Goal: Task Accomplishment & Management: Use online tool/utility

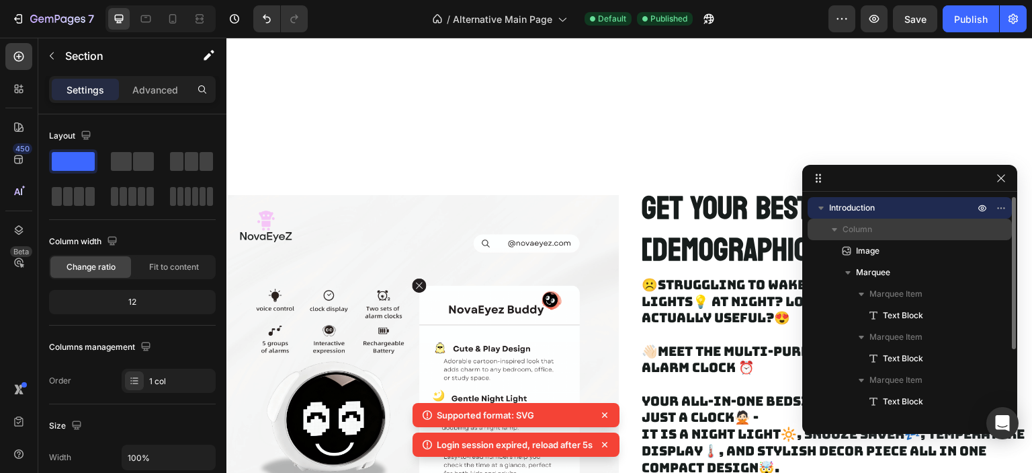
scroll to position [148, 0]
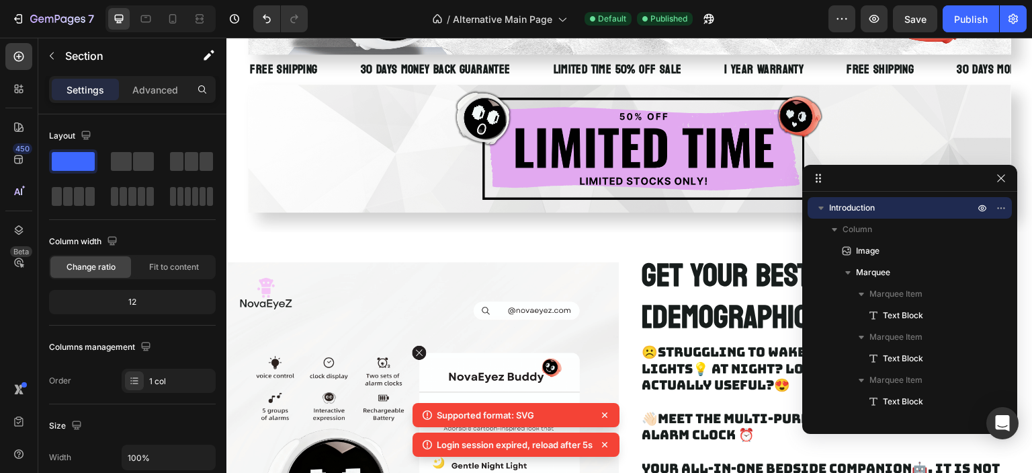
drag, startPoint x: 926, startPoint y: 182, endPoint x: 882, endPoint y: 249, distance: 80.5
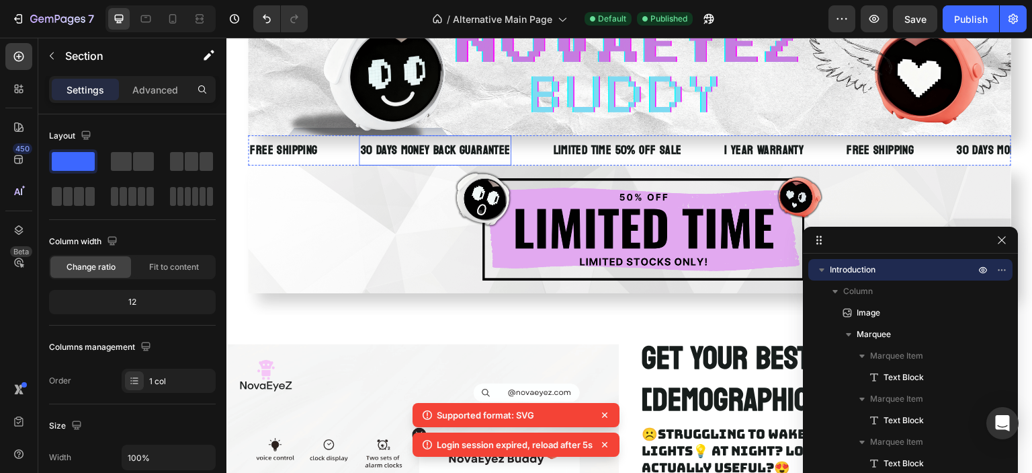
scroll to position [0, 0]
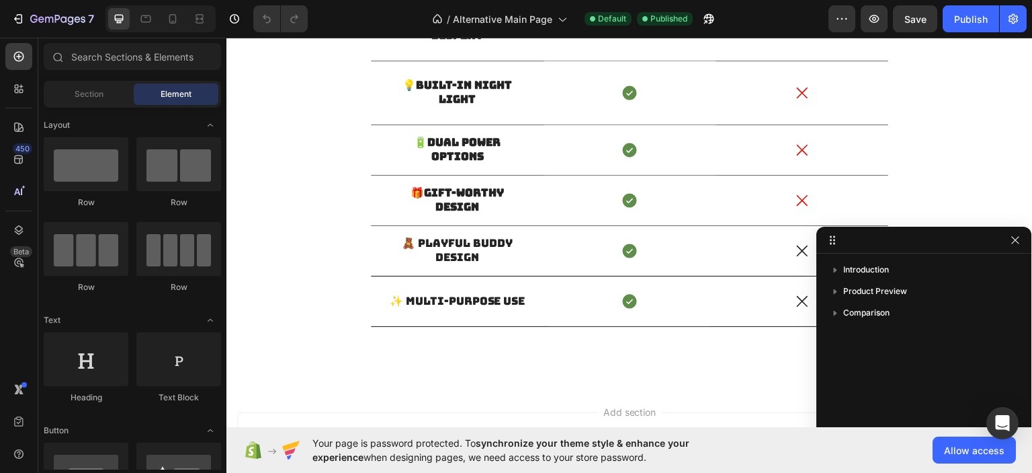
scroll to position [1299, 0]
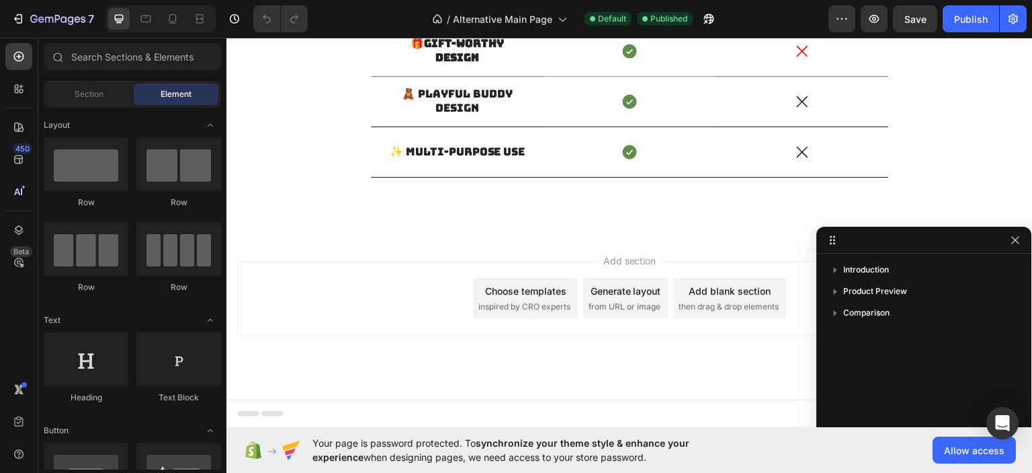
click at [486, 352] on div "Add section Choose templates inspired by CRO experts Generate layout from URL o…" at bounding box center [630, 315] width 807 height 165
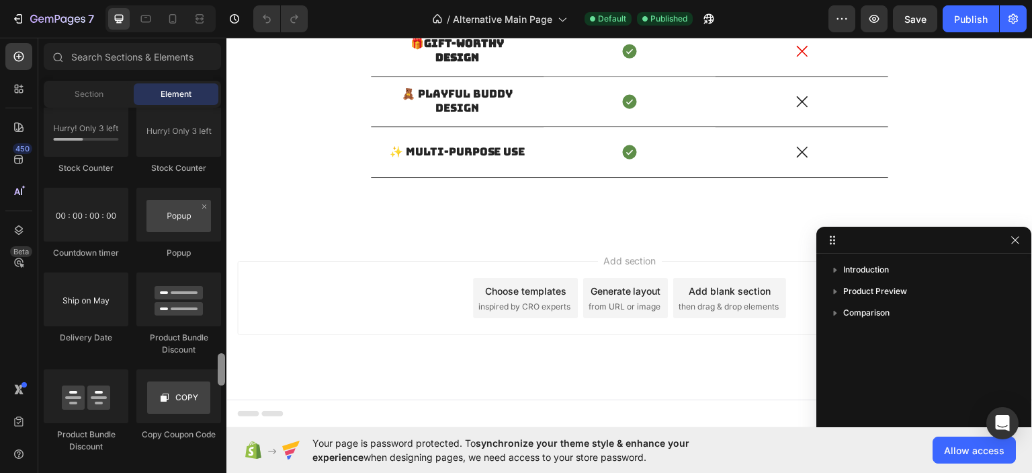
scroll to position [2695, 0]
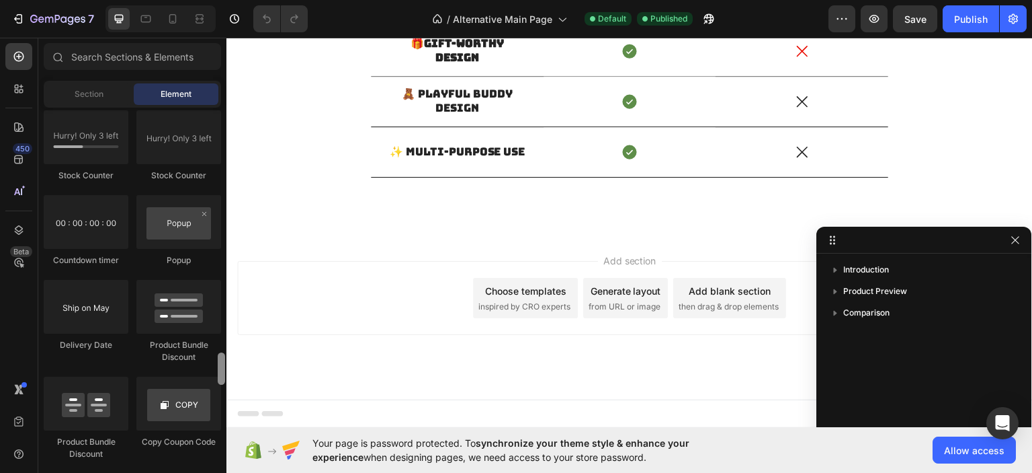
drag, startPoint x: 223, startPoint y: 247, endPoint x: 223, endPoint y: 373, distance: 126.4
click at [223, 373] on div at bounding box center [221, 368] width 7 height 32
click at [116, 63] on input "text" at bounding box center [132, 56] width 177 height 27
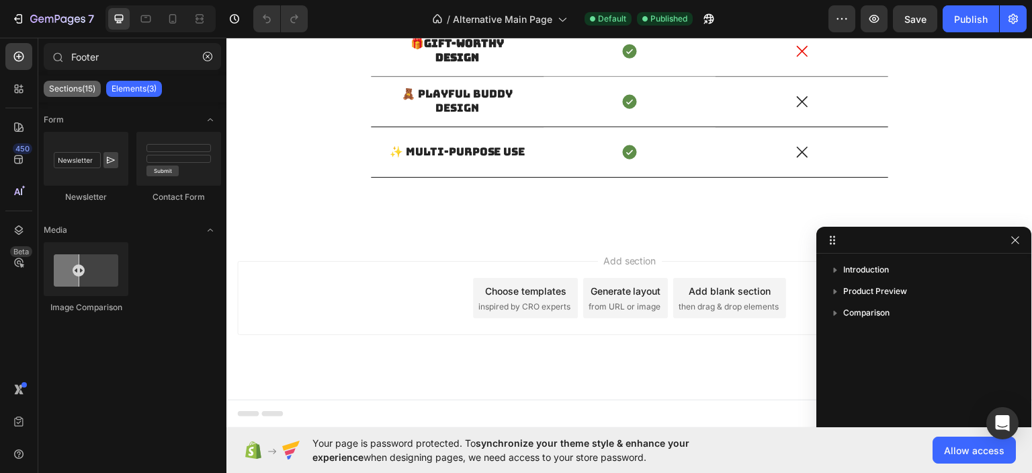
click at [68, 95] on div "Sections(15)" at bounding box center [72, 89] width 57 height 16
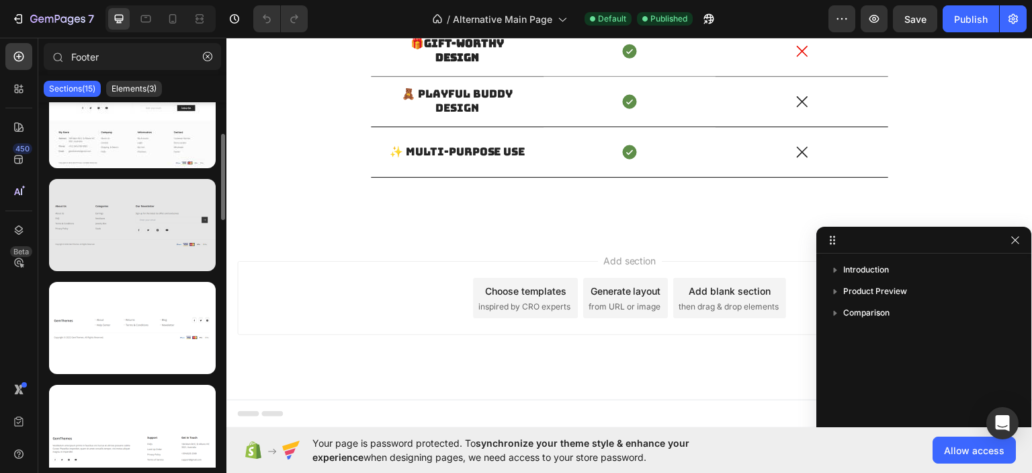
scroll to position [0, 0]
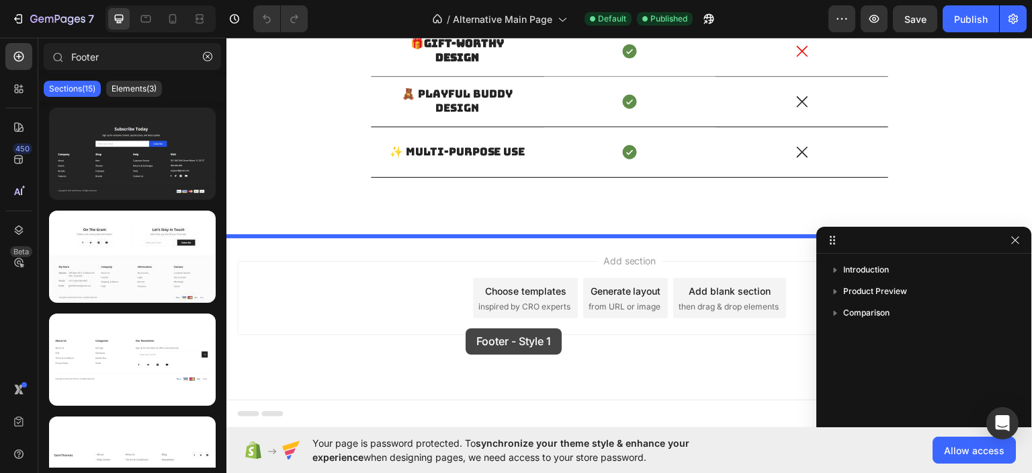
drag, startPoint x: 378, startPoint y: 219, endPoint x: 466, endPoint y: 327, distance: 139.1
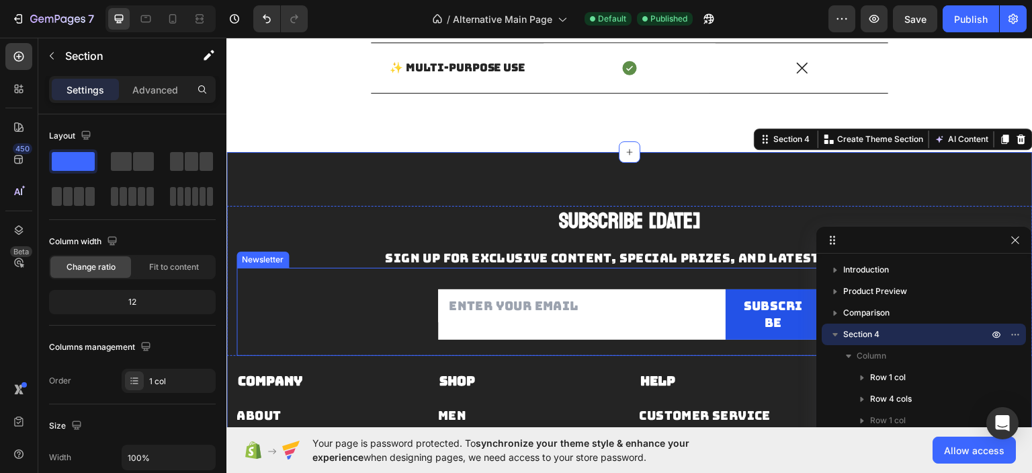
scroll to position [1315, 0]
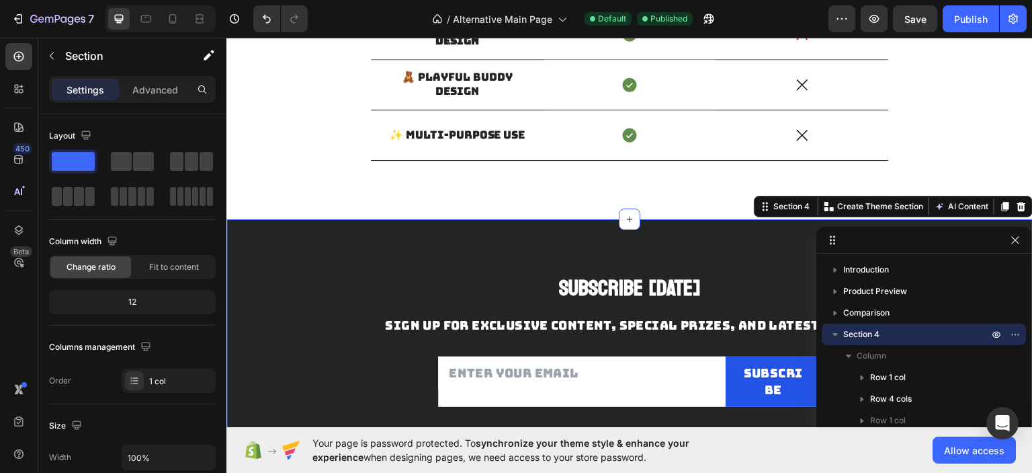
click at [541, 249] on div "Subscribe [DATE] Heading Sign up for exclusive content, special prizes, and lat…" at bounding box center [630, 457] width 807 height 479
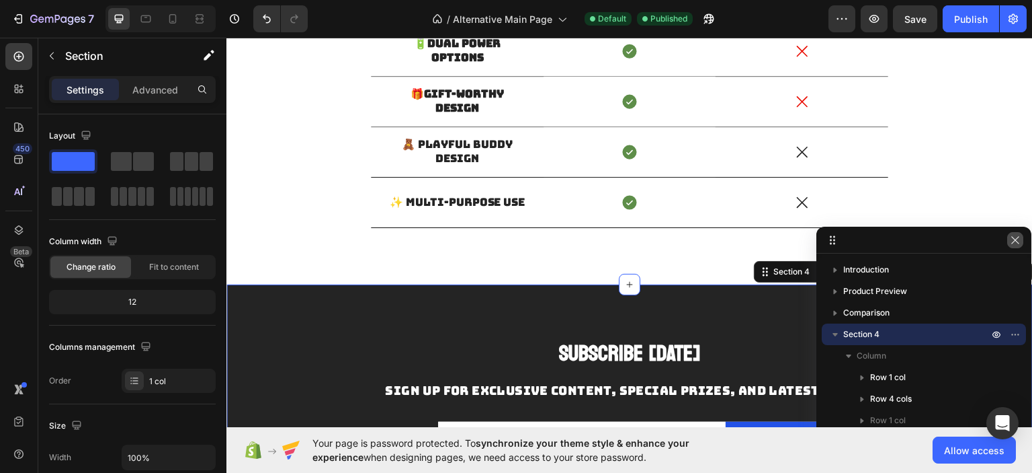
click at [1019, 241] on icon "button" at bounding box center [1015, 240] width 11 height 11
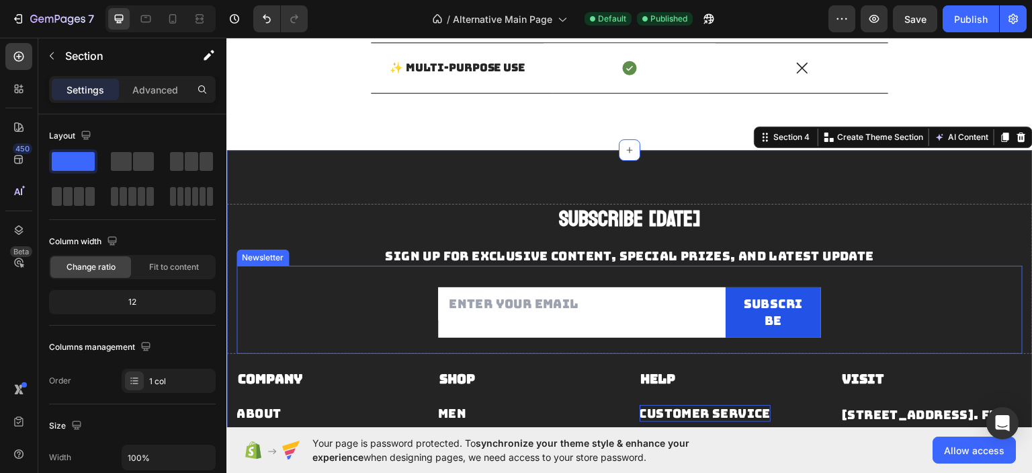
scroll to position [1516, 0]
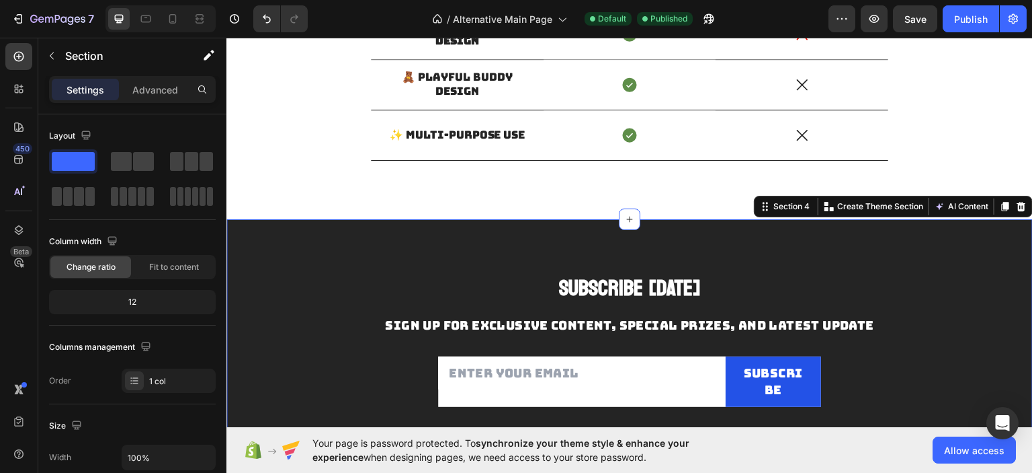
type input "Foote"
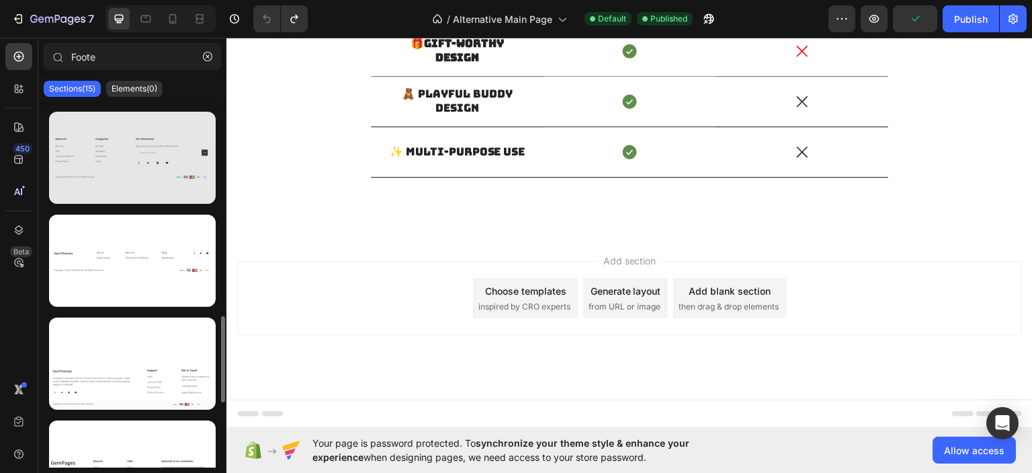
scroll to position [336, 0]
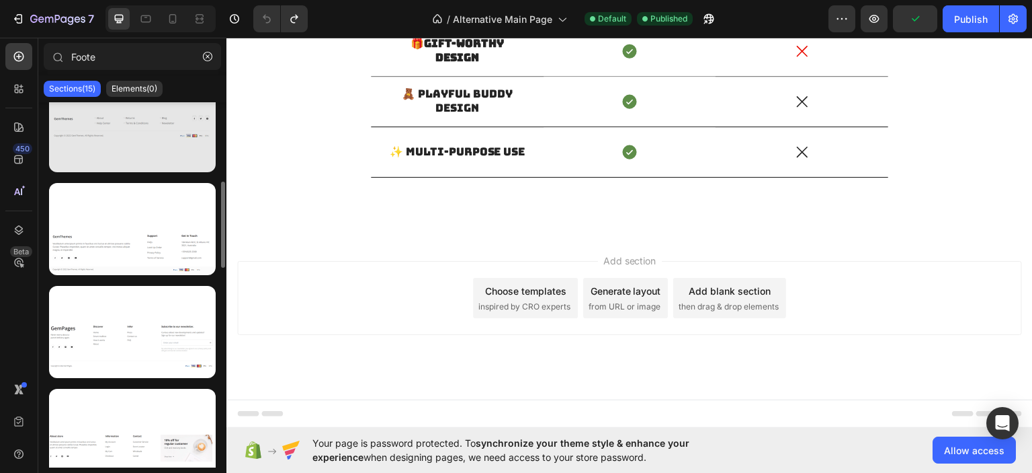
click at [89, 104] on div at bounding box center [132, 126] width 167 height 92
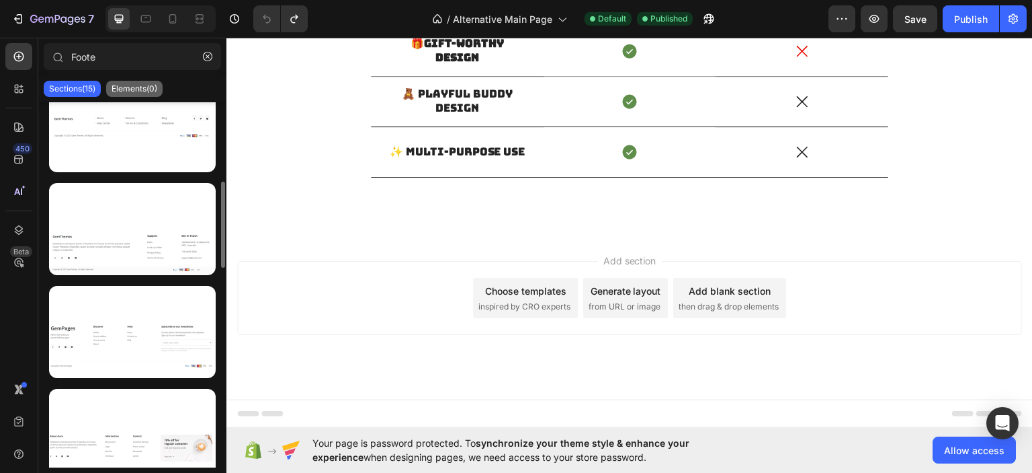
click at [116, 91] on p "Elements(0)" at bounding box center [135, 88] width 46 height 11
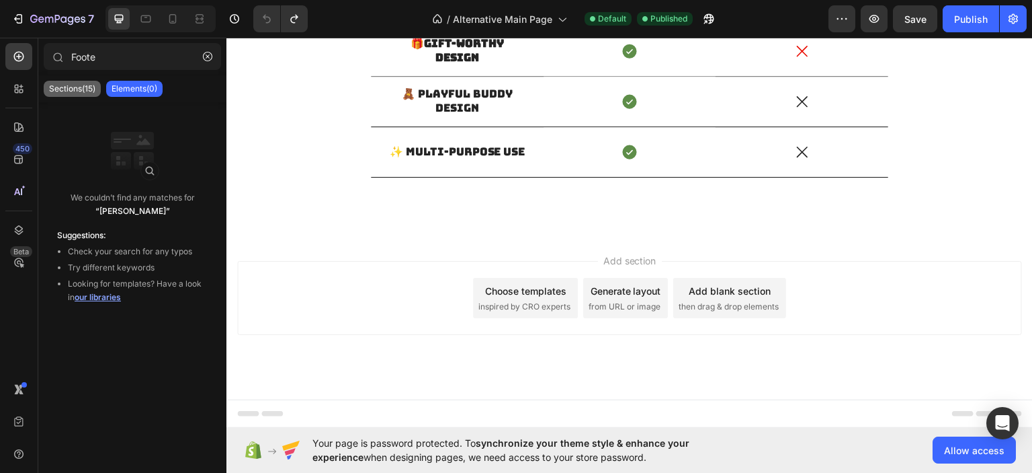
click at [81, 93] on p "Sections(15)" at bounding box center [72, 88] width 46 height 11
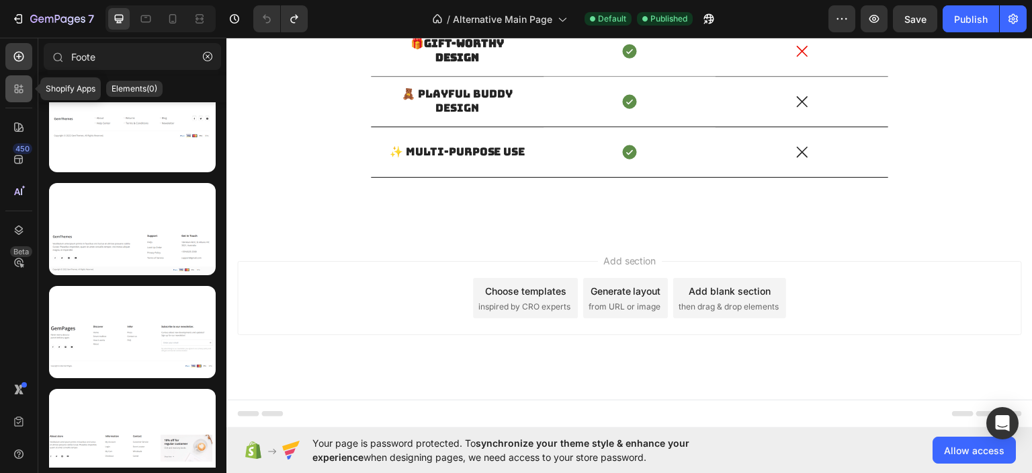
click at [13, 87] on icon at bounding box center [18, 88] width 13 height 13
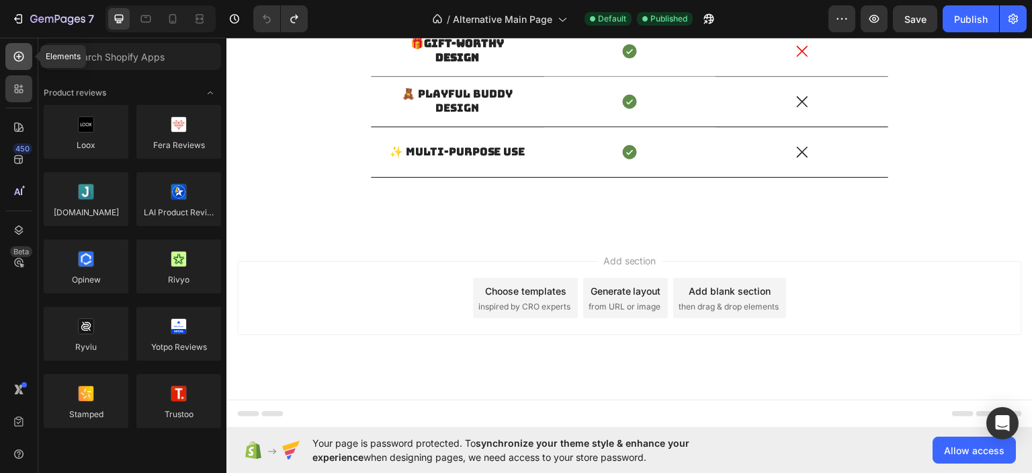
click at [21, 64] on div at bounding box center [18, 56] width 27 height 27
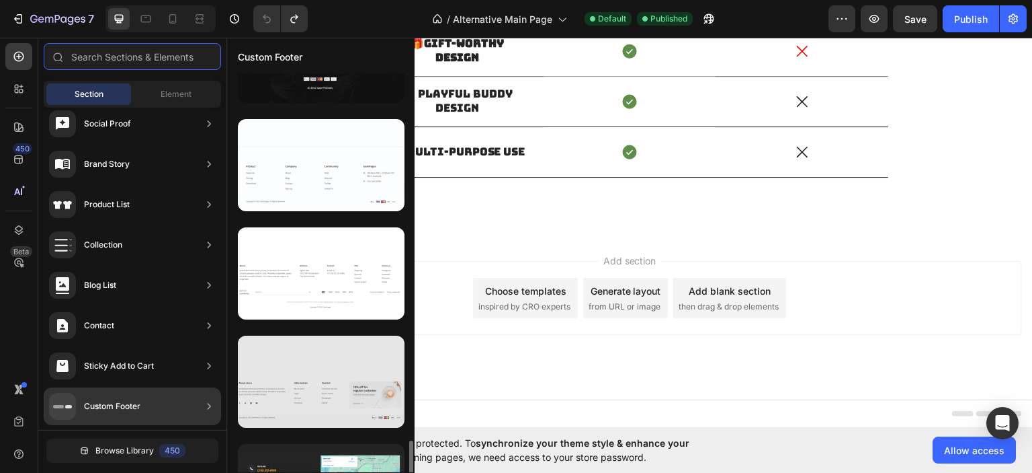
scroll to position [1216, 0]
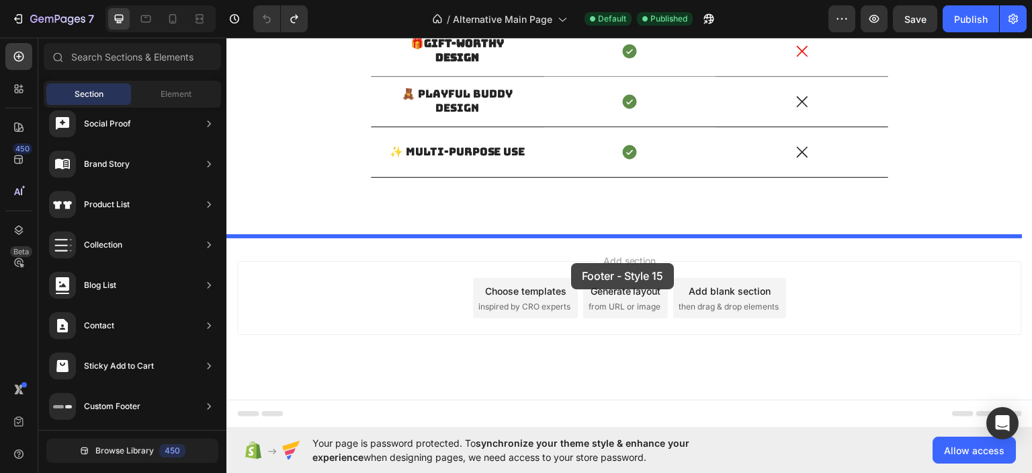
drag, startPoint x: 552, startPoint y: 261, endPoint x: 570, endPoint y: 273, distance: 21.4
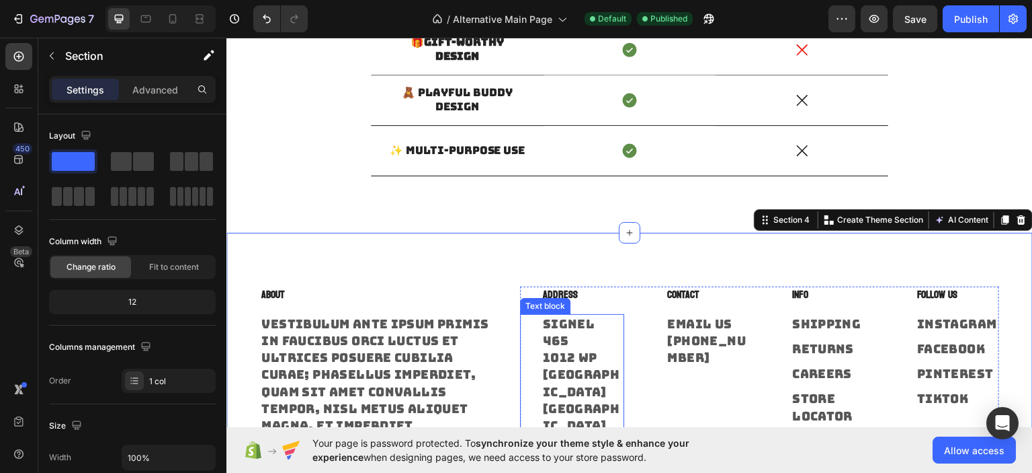
scroll to position [1449, 0]
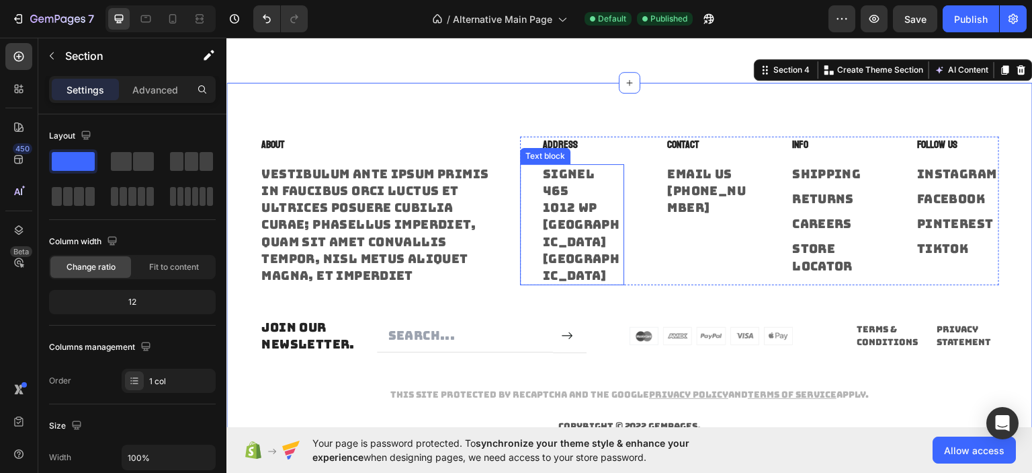
click at [568, 238] on p "Signel 465 1012 WP [GEOGRAPHIC_DATA] [GEOGRAPHIC_DATA]" at bounding box center [583, 224] width 81 height 118
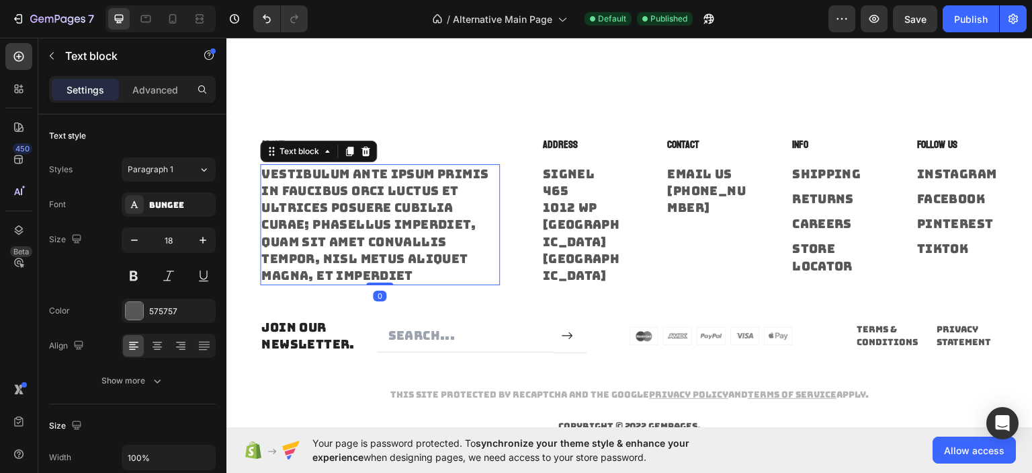
click at [379, 212] on p "Vestibulum ante ipsum primis in faucibus orci luctus et ultrices posuere cubili…" at bounding box center [379, 224] width 237 height 118
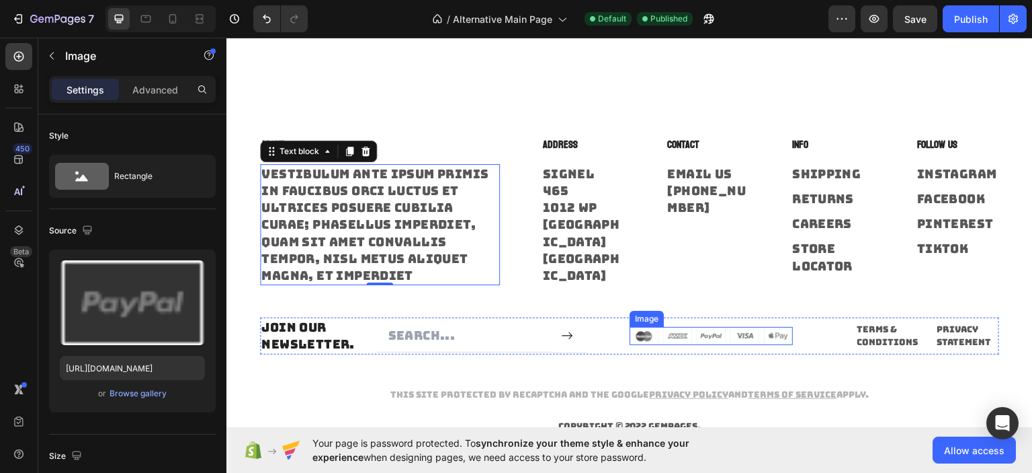
click at [673, 343] on img at bounding box center [711, 334] width 163 height 17
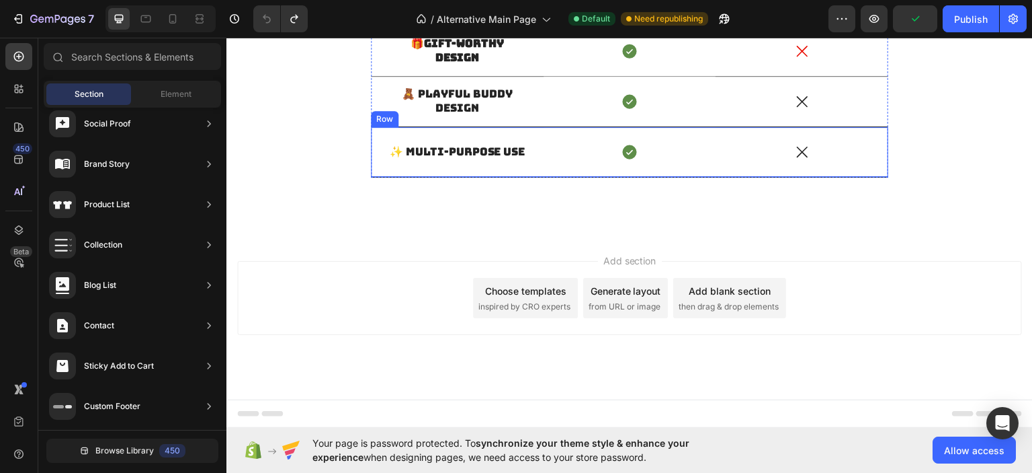
scroll to position [1232, 0]
